Goal: Book appointment/travel/reservation

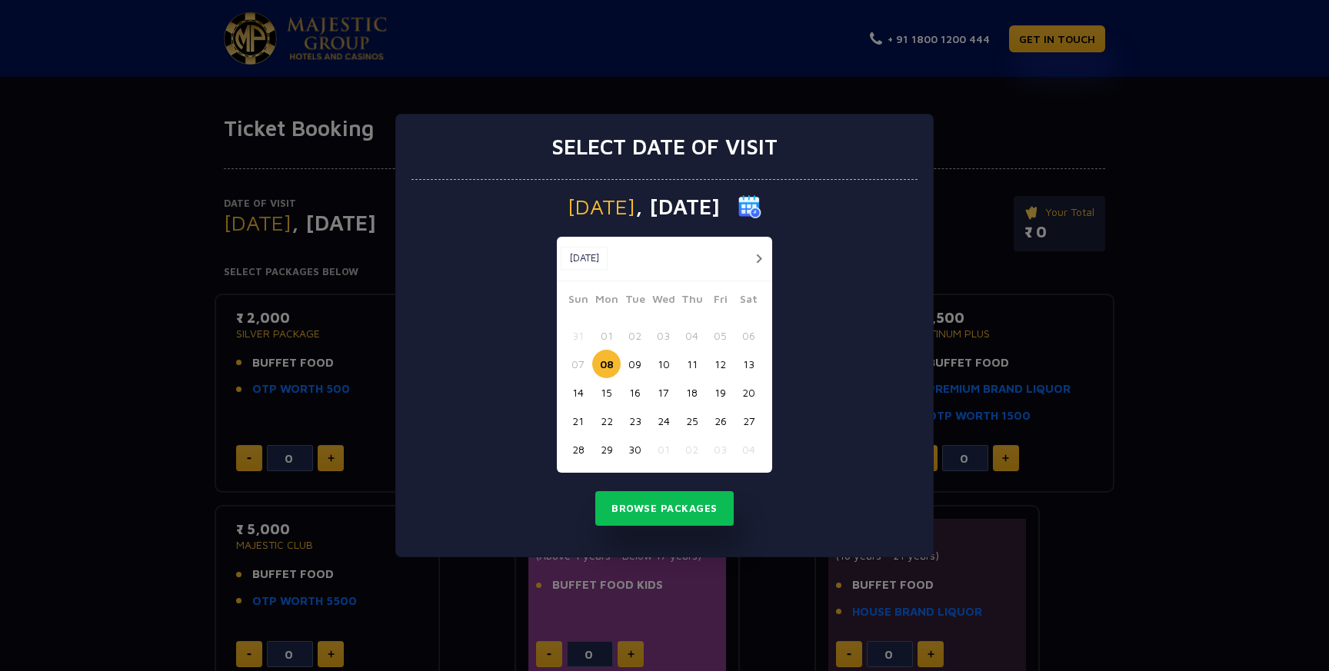
click at [691, 393] on button "18" at bounding box center [692, 392] width 28 height 28
click at [684, 511] on button "Browse Packages" at bounding box center [664, 509] width 138 height 35
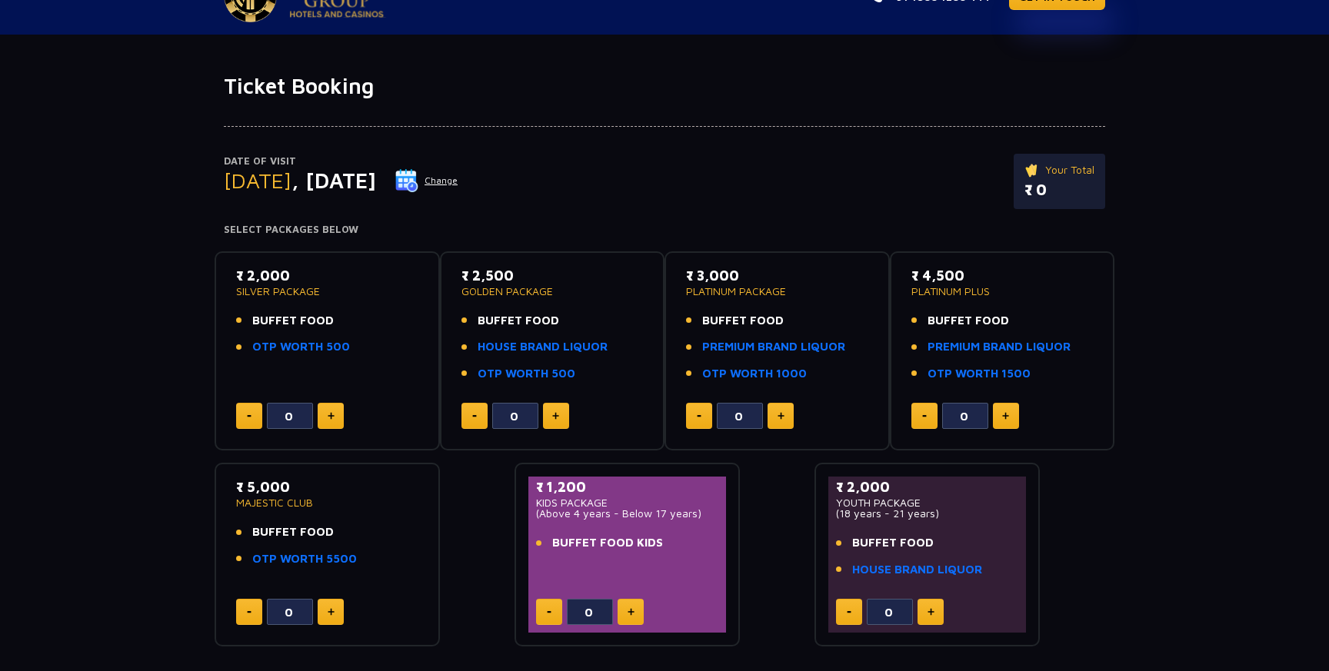
scroll to position [43, 0]
click at [553, 408] on button at bounding box center [556, 415] width 26 height 26
click at [554, 408] on button at bounding box center [556, 415] width 26 height 26
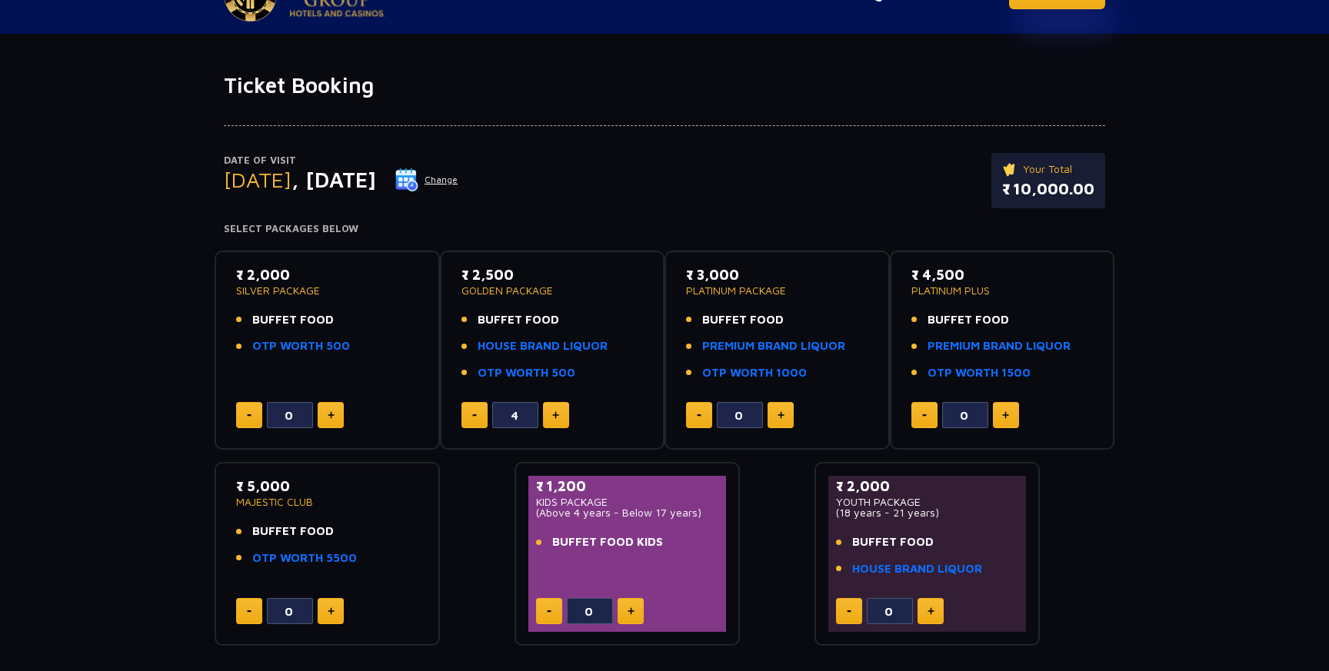
click at [555, 410] on button at bounding box center [556, 415] width 26 height 26
type input "6"
drag, startPoint x: 1001, startPoint y: 188, endPoint x: 1121, endPoint y: 195, distance: 120.2
click at [1121, 194] on div "Date of Visit [DATE] Change Your Total ₹ 15,000.00 Select Packages Below ₹ 2,00…" at bounding box center [664, 372] width 1329 height 548
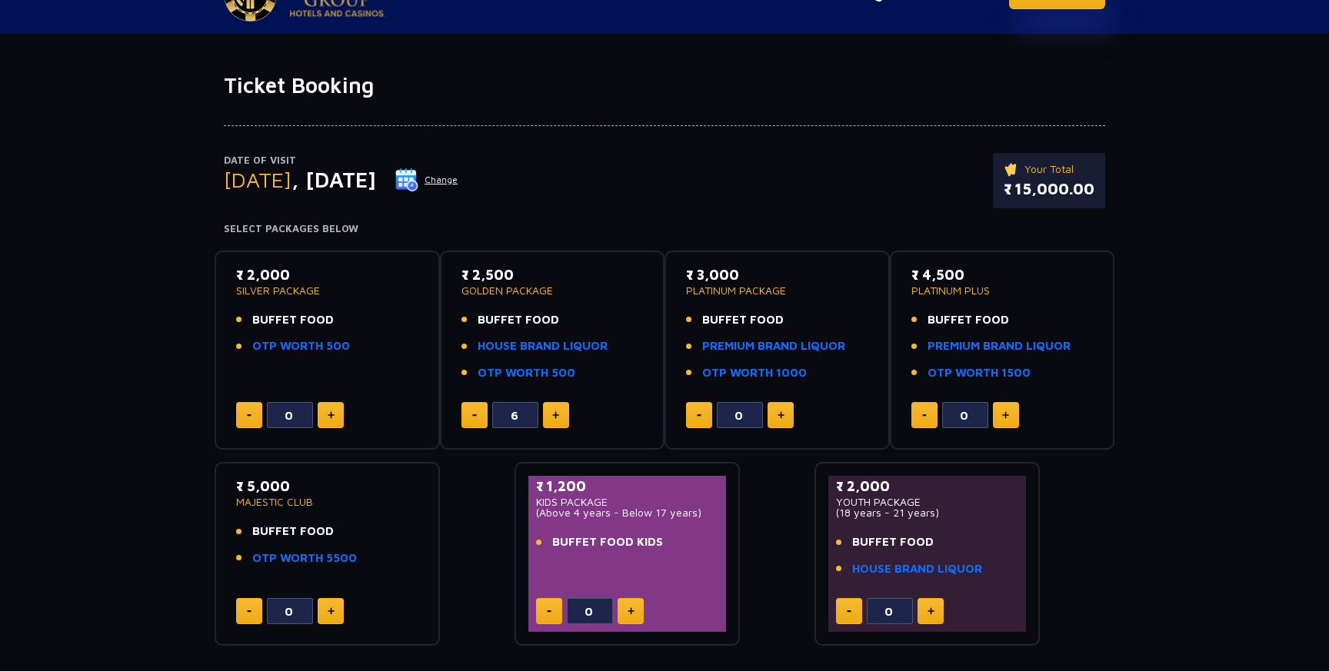
click at [458, 186] on button "Change" at bounding box center [427, 180] width 64 height 25
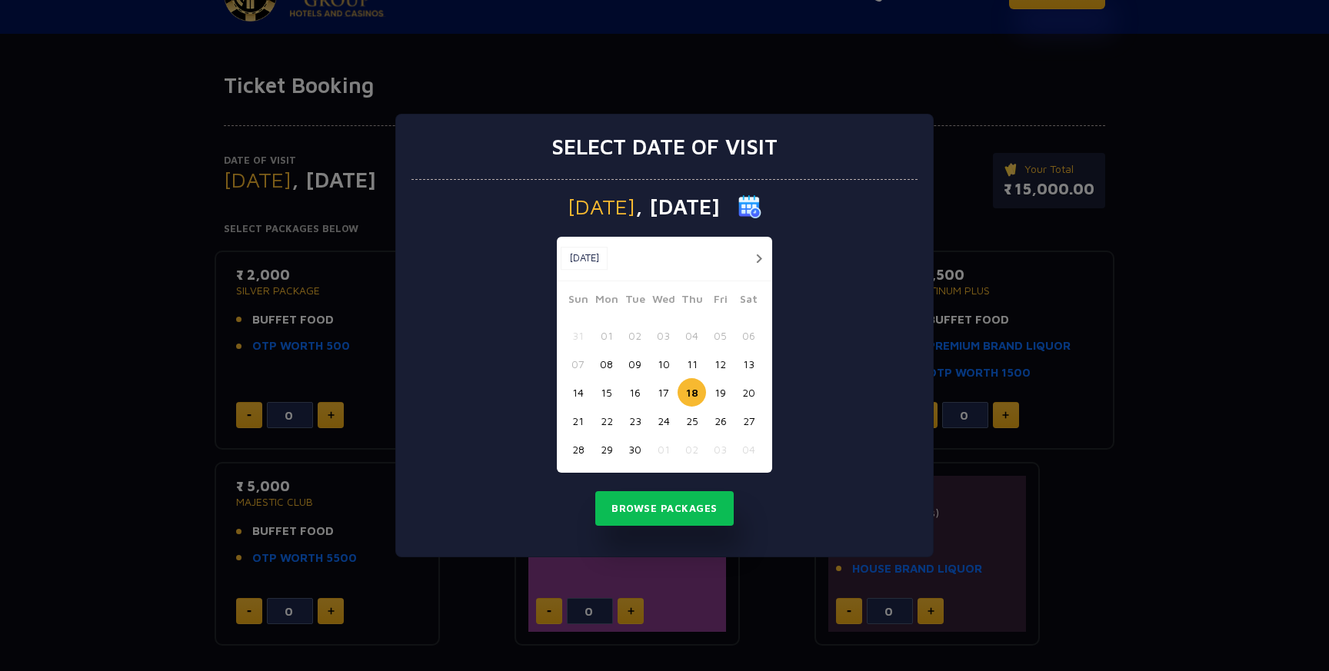
click at [716, 402] on button "19" at bounding box center [720, 392] width 28 height 28
click at [717, 398] on button "19" at bounding box center [720, 392] width 28 height 28
click at [682, 498] on button "Browse Packages" at bounding box center [664, 509] width 138 height 35
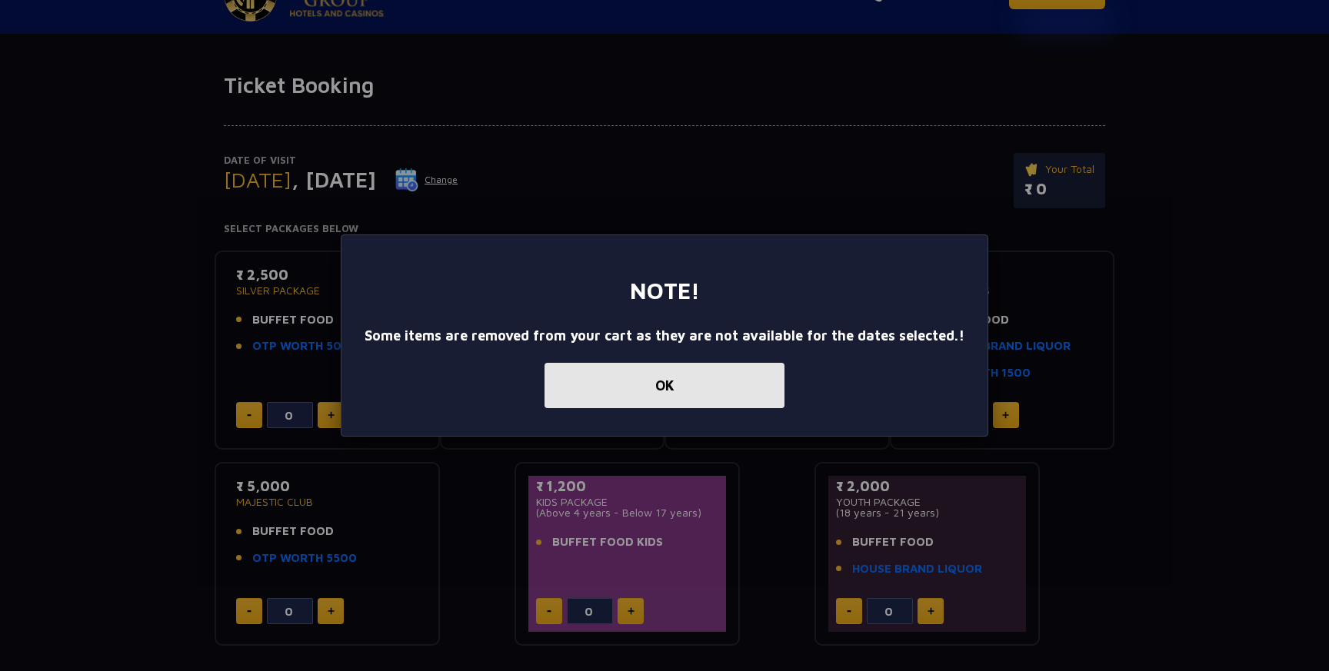
click at [632, 398] on button "OK" at bounding box center [665, 385] width 240 height 45
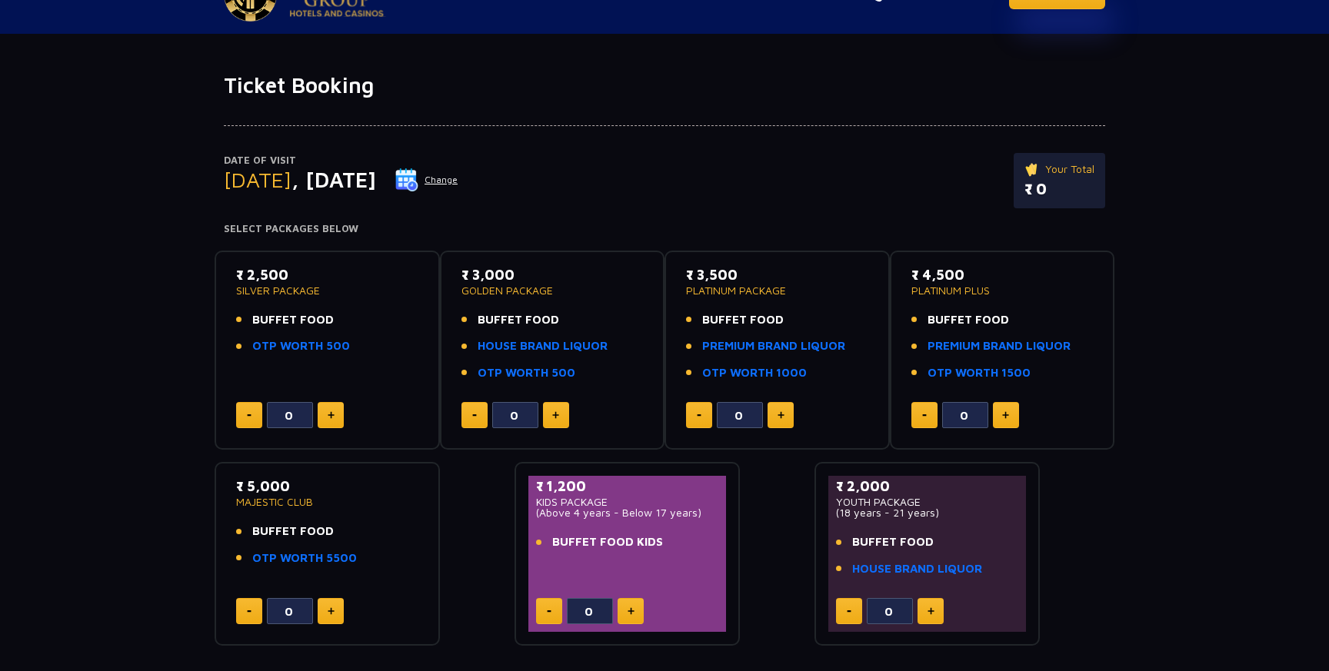
click at [458, 181] on button "Change" at bounding box center [427, 180] width 64 height 25
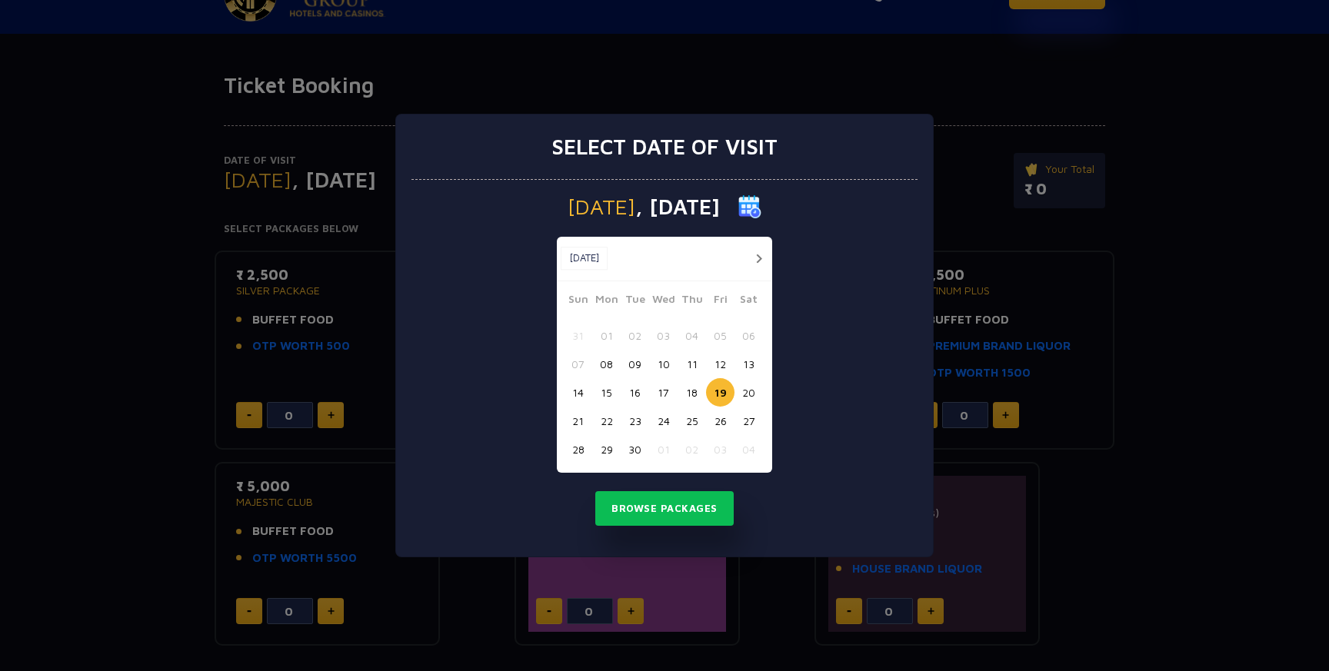
click at [695, 400] on button "18" at bounding box center [692, 392] width 28 height 28
click at [670, 505] on button "Browse Packages" at bounding box center [664, 509] width 138 height 35
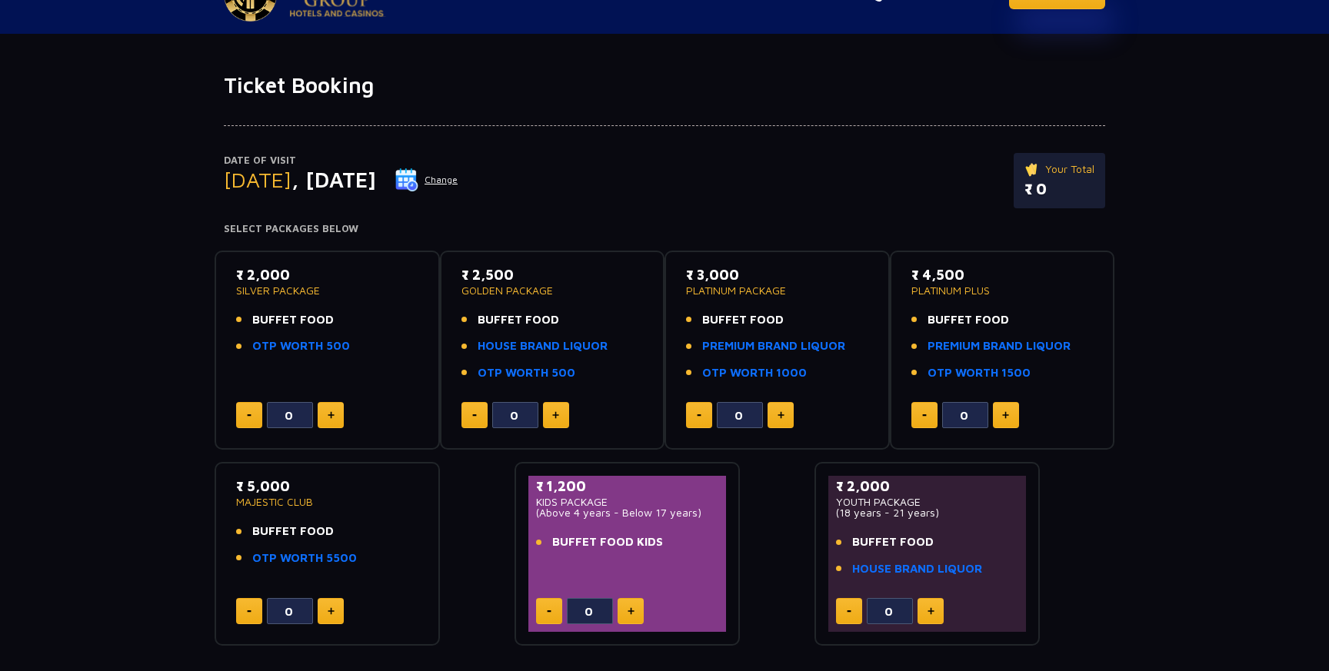
click at [563, 425] on button at bounding box center [556, 415] width 26 height 26
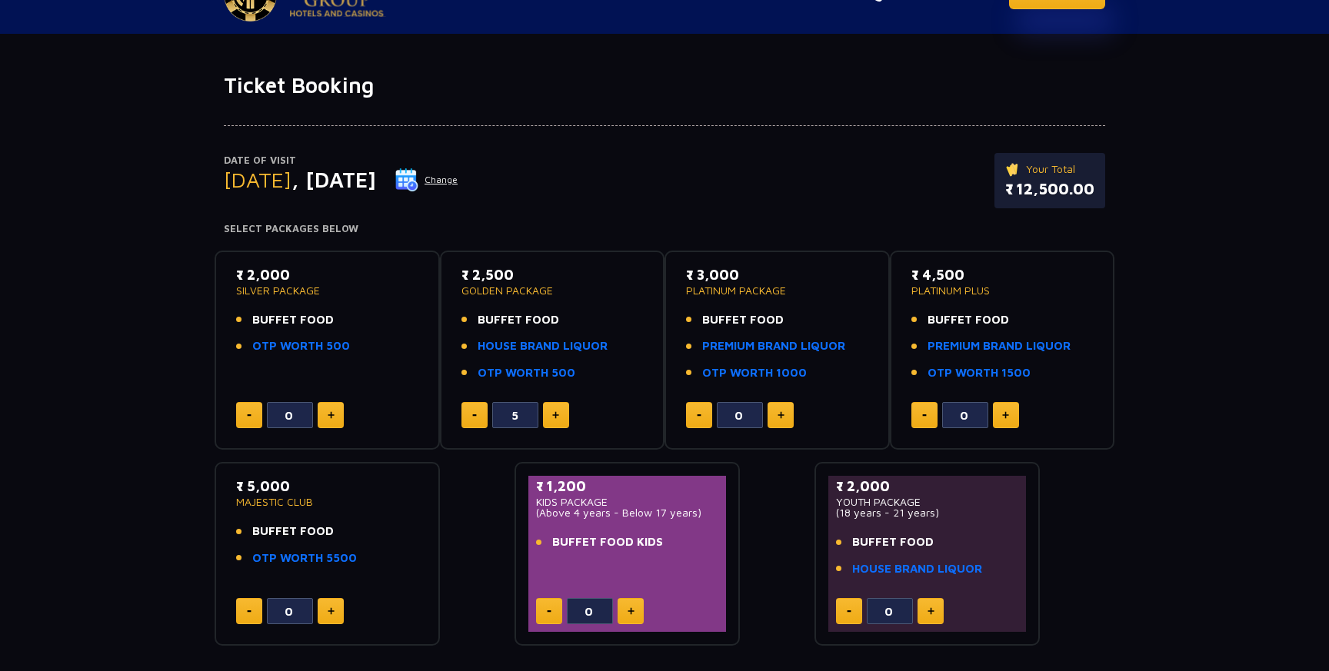
click at [563, 425] on button at bounding box center [556, 415] width 26 height 26
type input "6"
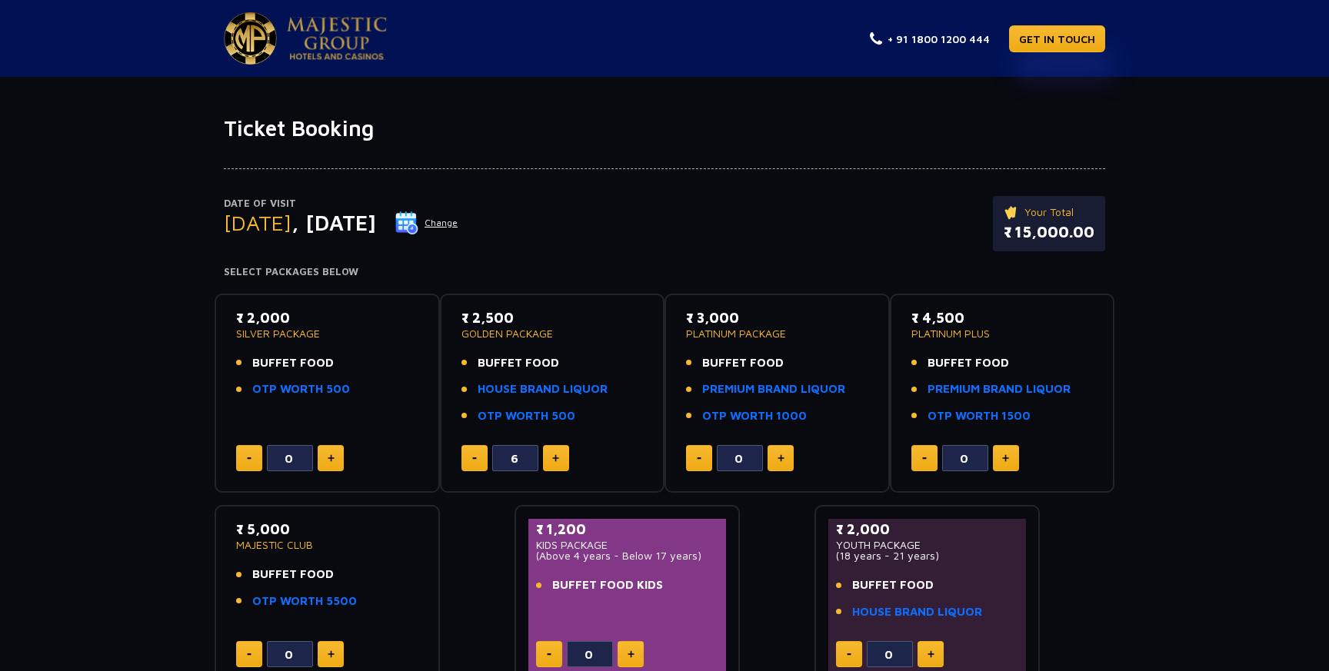
drag, startPoint x: 330, startPoint y: 230, endPoint x: 448, endPoint y: 228, distance: 117.7
click at [376, 228] on span ", [DATE]" at bounding box center [334, 222] width 85 height 25
